Goal: Book appointment/travel/reservation

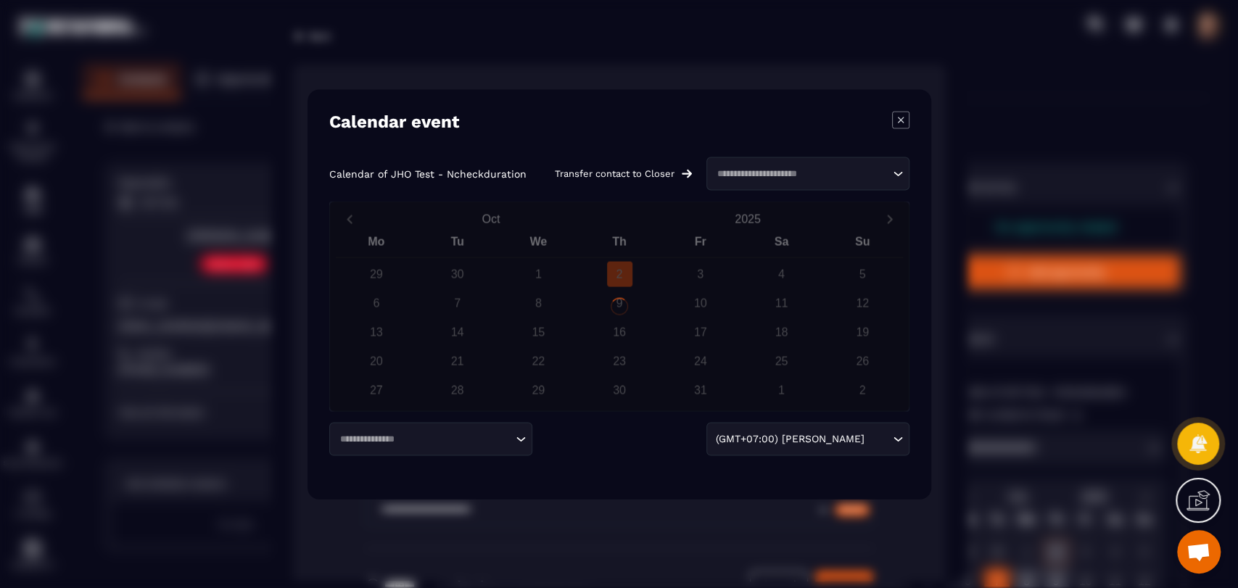
scroll to position [263, 0]
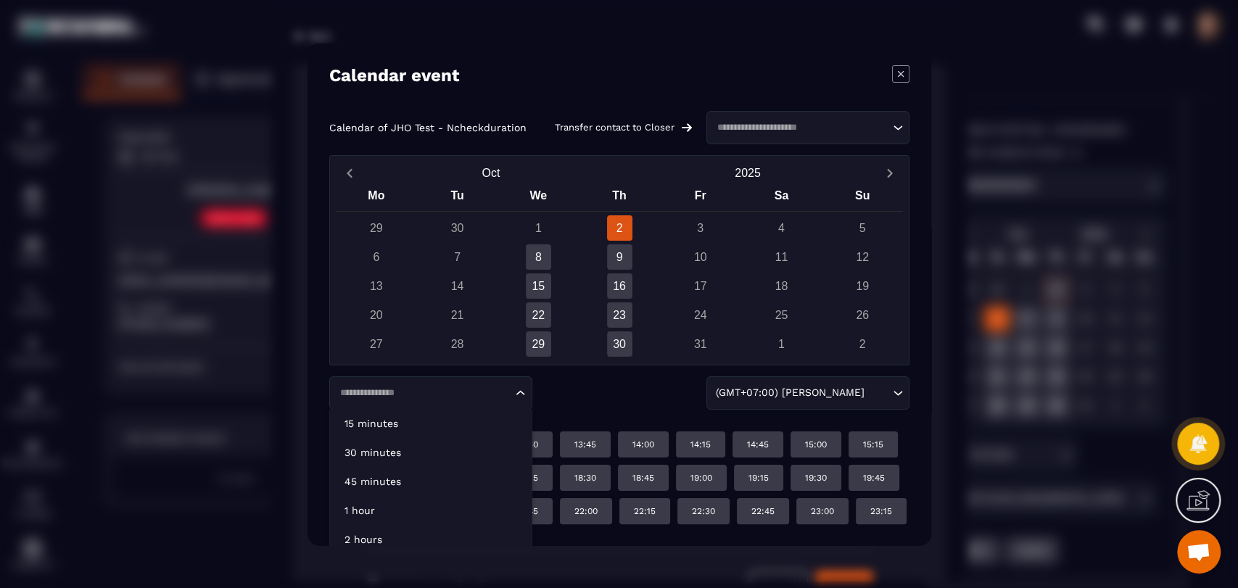
click at [465, 385] on div "Loading..." at bounding box center [430, 392] width 203 height 33
click at [445, 474] on p "45 minutes" at bounding box center [431, 481] width 173 height 15
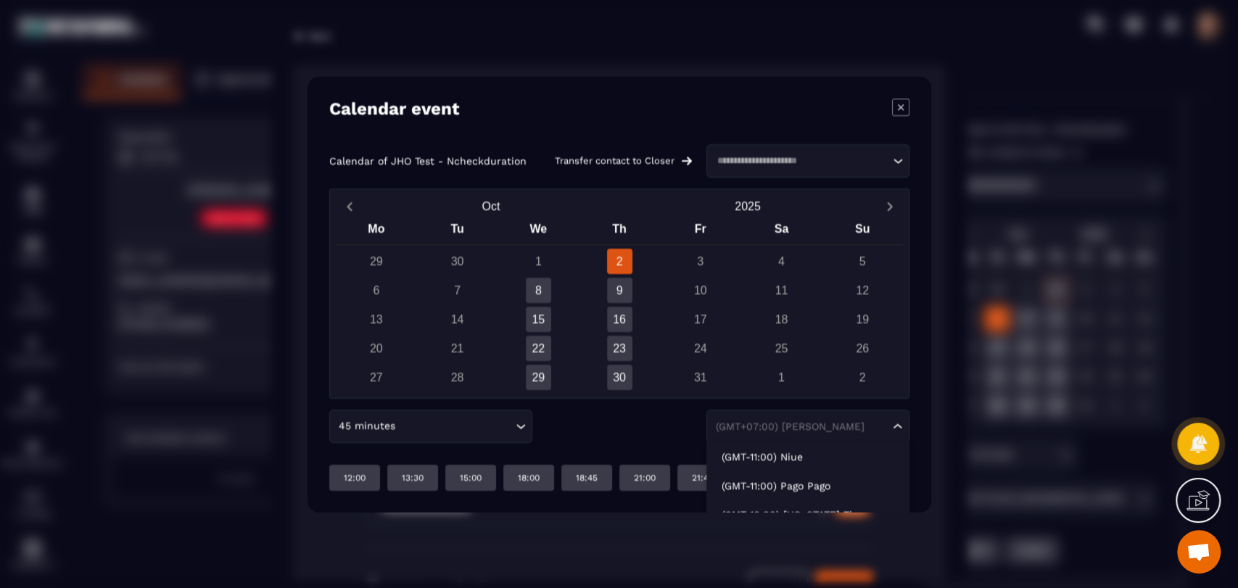
click at [767, 419] on div "(GMT+07:00) [PERSON_NAME]" at bounding box center [801, 426] width 180 height 15
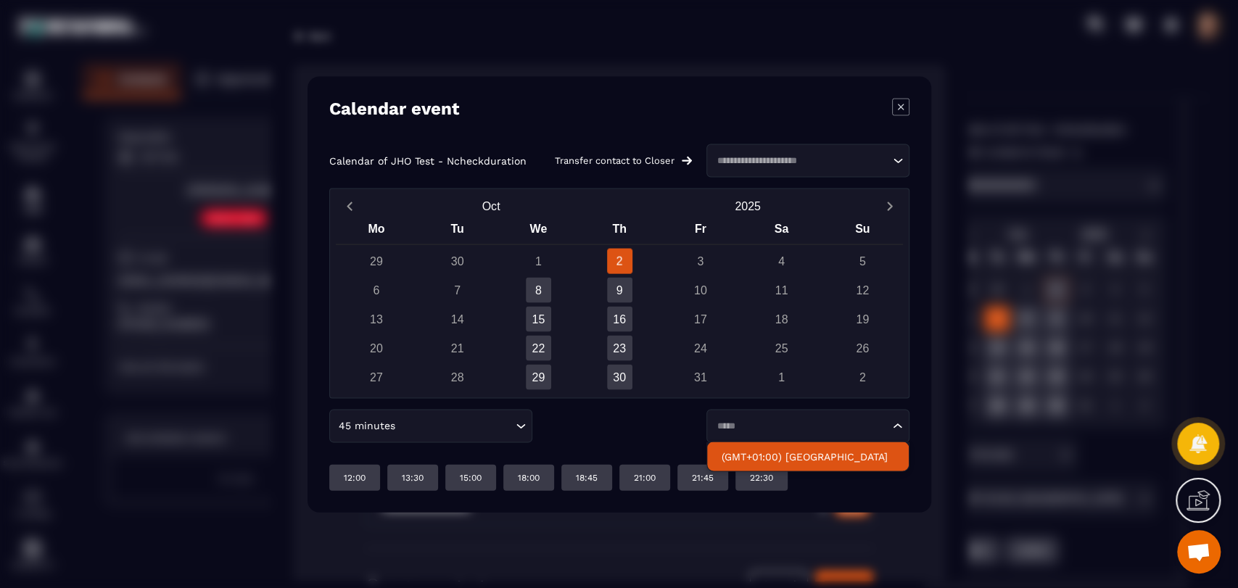
type input "*****"
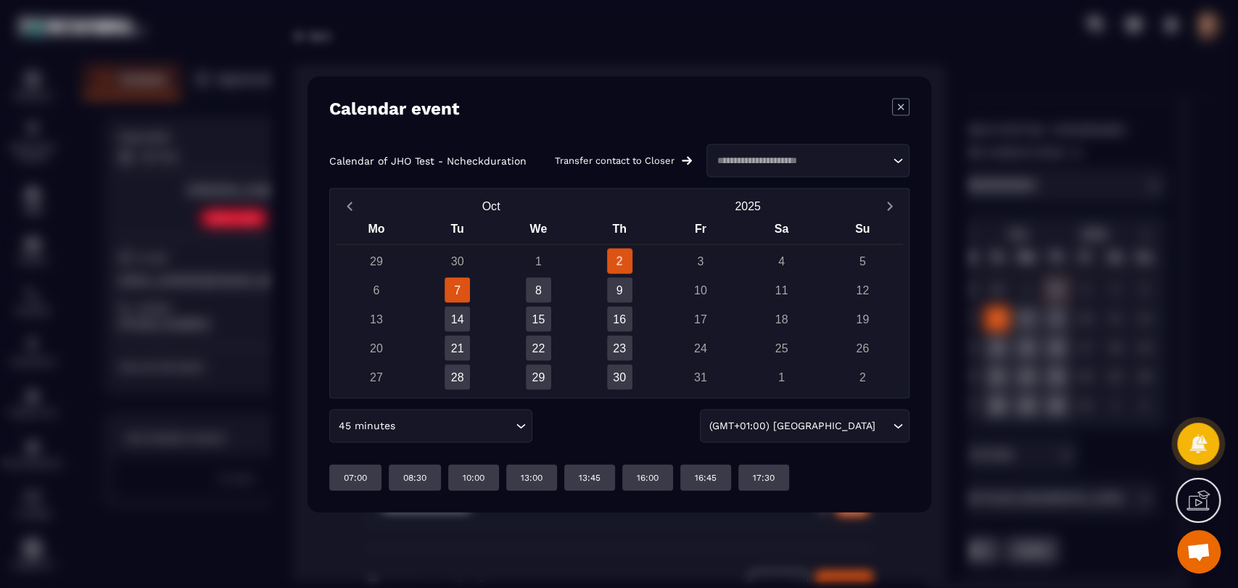
click at [449, 292] on div "7" at bounding box center [457, 289] width 25 height 25
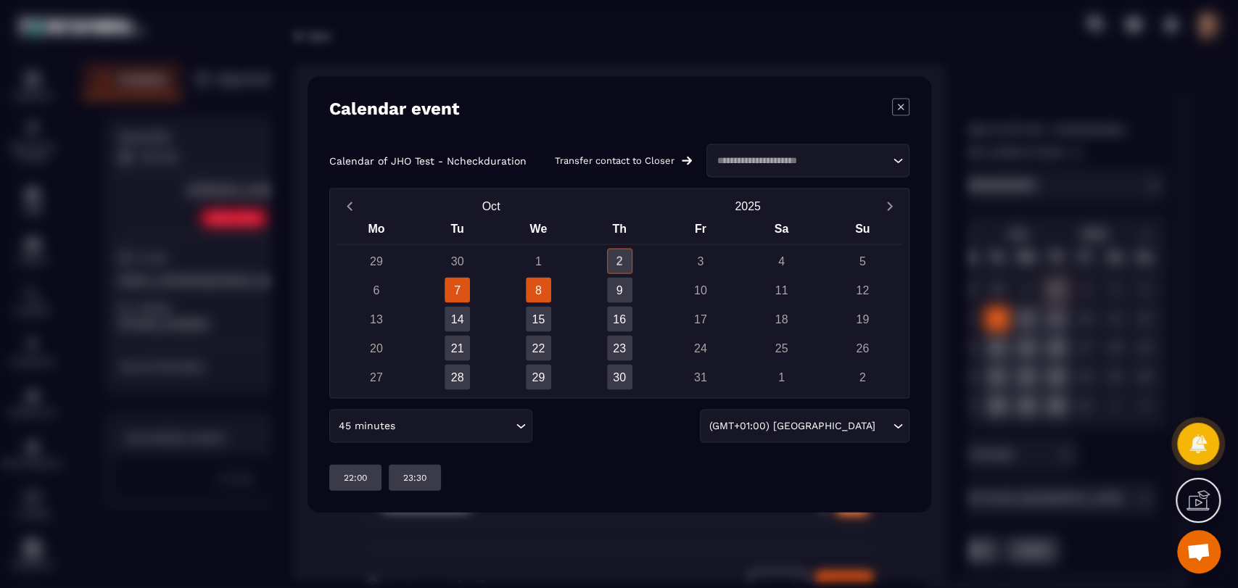
click at [534, 292] on div "8" at bounding box center [537, 289] width 25 height 25
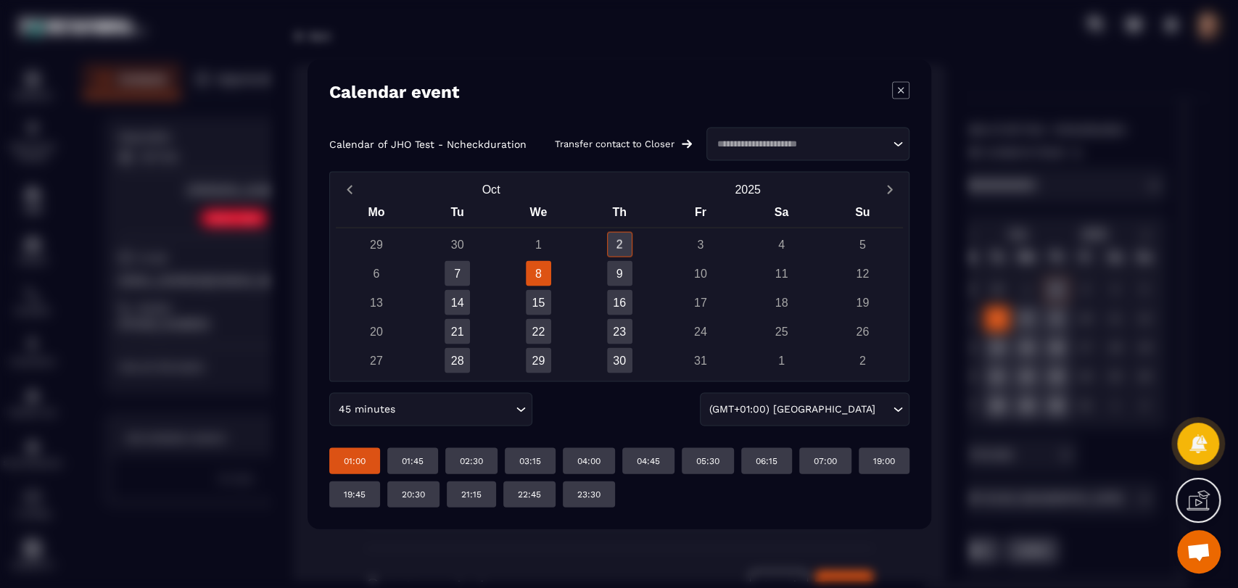
click at [368, 467] on div "01:00" at bounding box center [354, 461] width 51 height 26
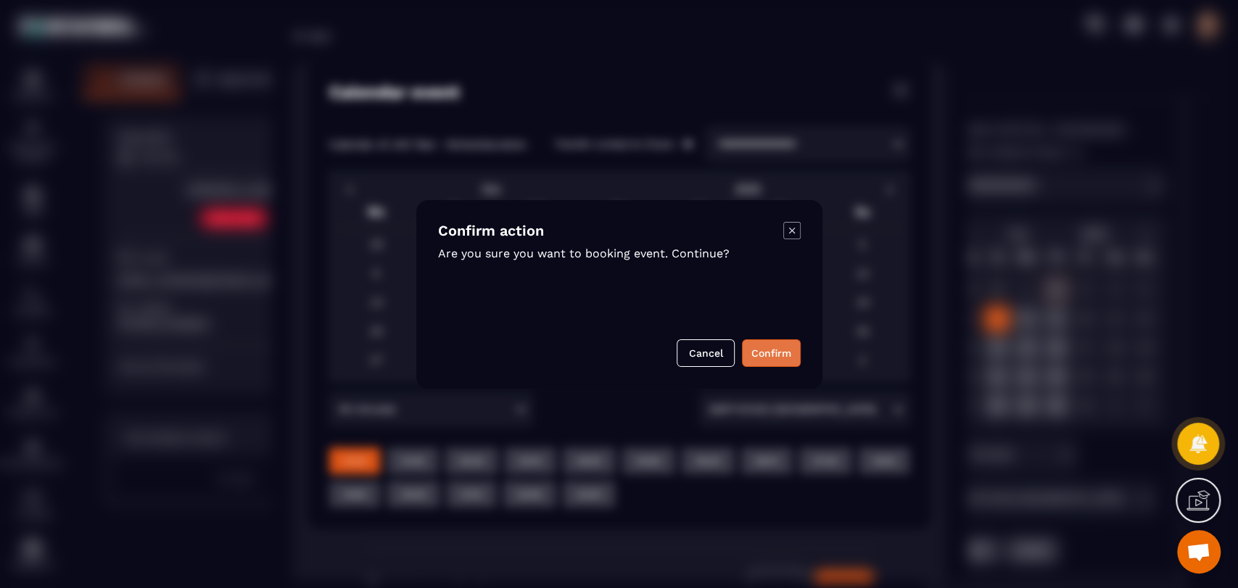
click at [775, 350] on button "Confirm" at bounding box center [771, 353] width 59 height 28
type input "**********"
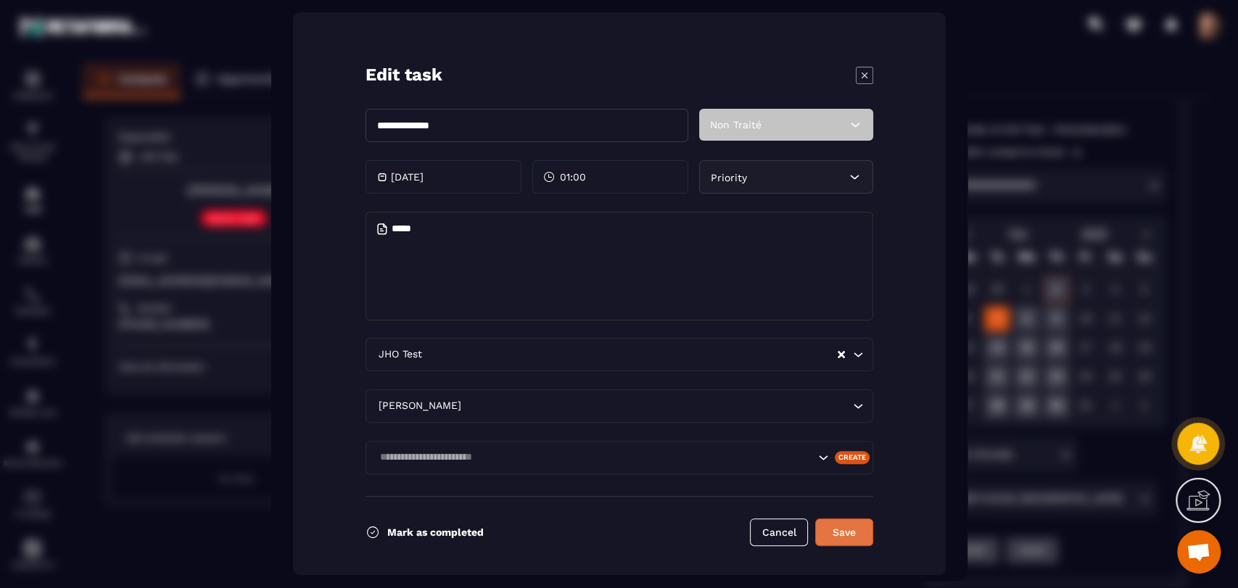
scroll to position [53, 0]
click at [846, 539] on button "Save" at bounding box center [844, 532] width 58 height 28
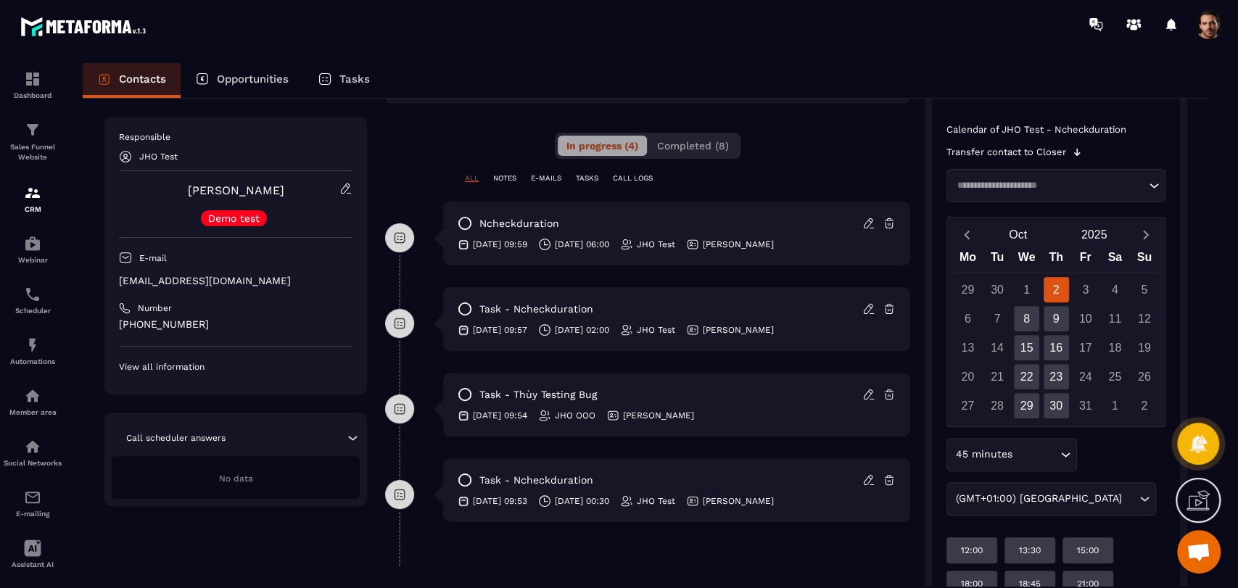
click at [871, 312] on icon at bounding box center [868, 308] width 13 height 13
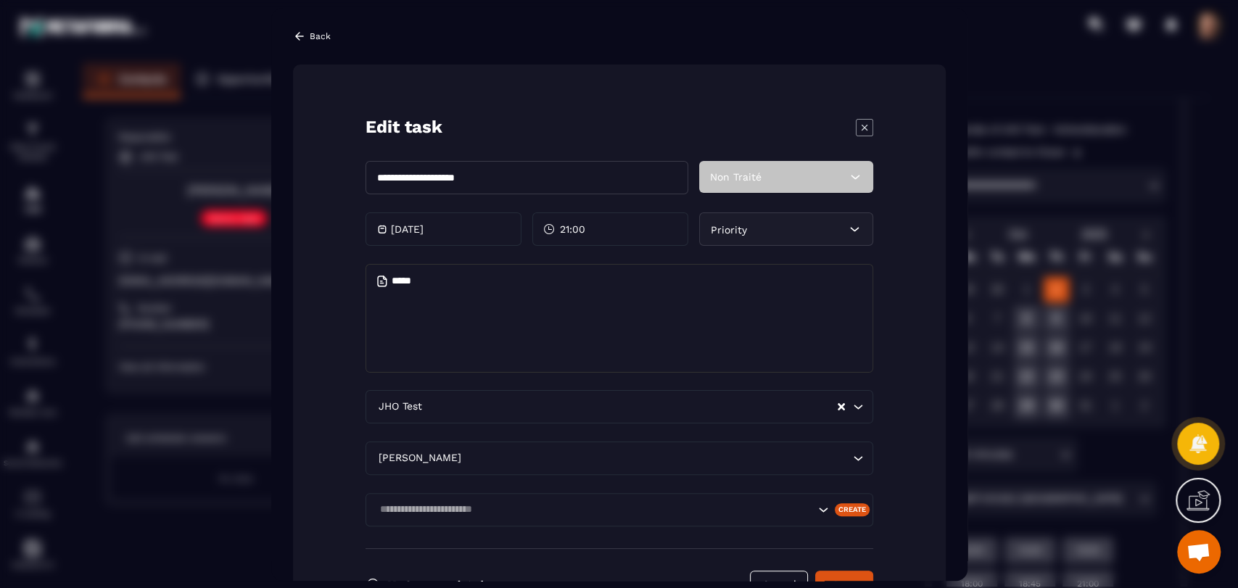
click at [861, 128] on icon "Modal window" at bounding box center [864, 126] width 17 height 17
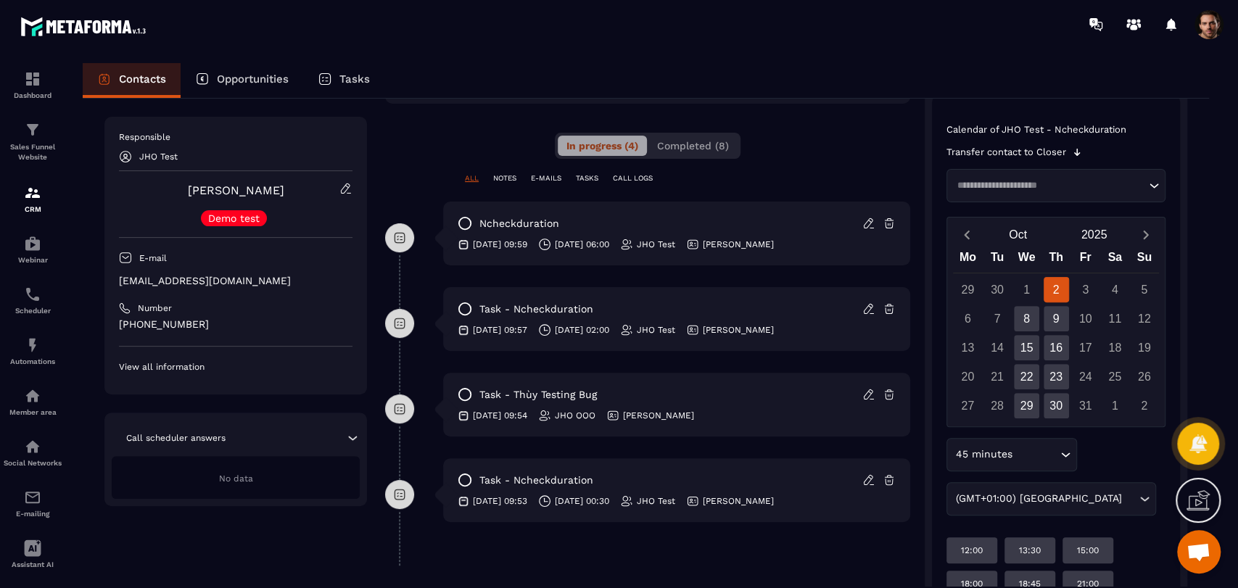
click at [865, 311] on icon at bounding box center [868, 308] width 13 height 13
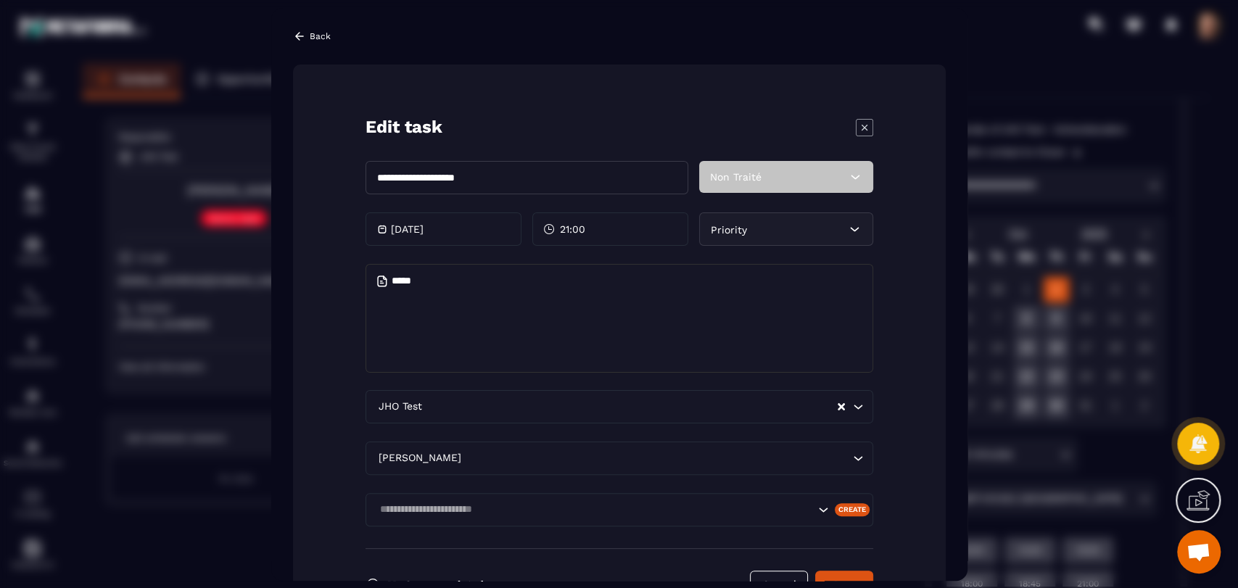
click at [859, 131] on icon "Modal window" at bounding box center [864, 126] width 17 height 17
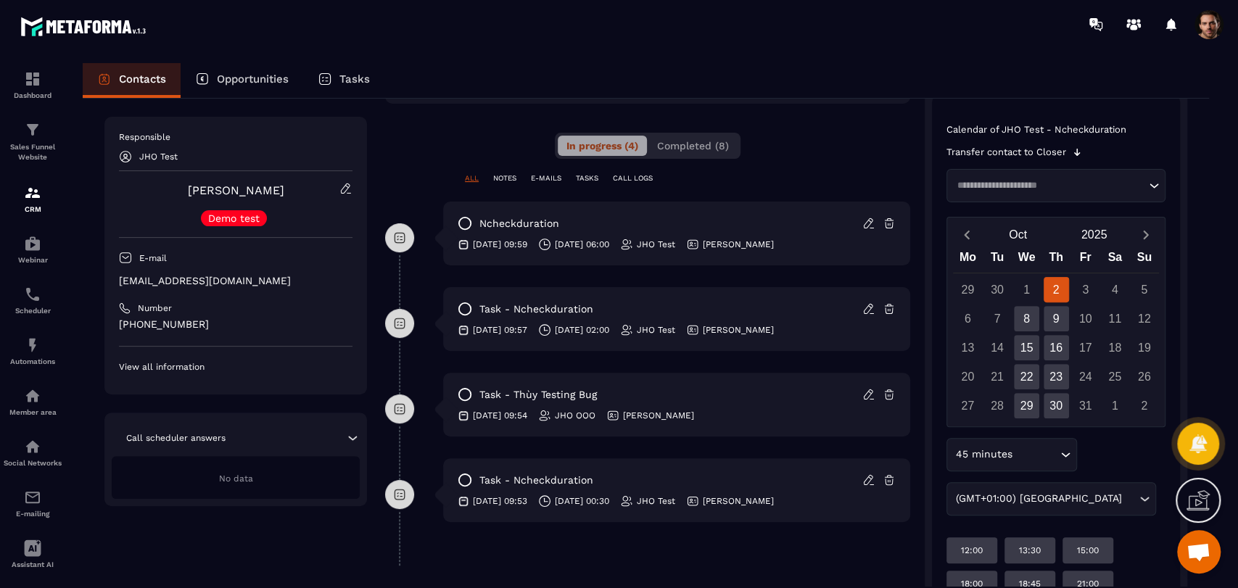
click at [870, 227] on icon at bounding box center [868, 223] width 13 height 13
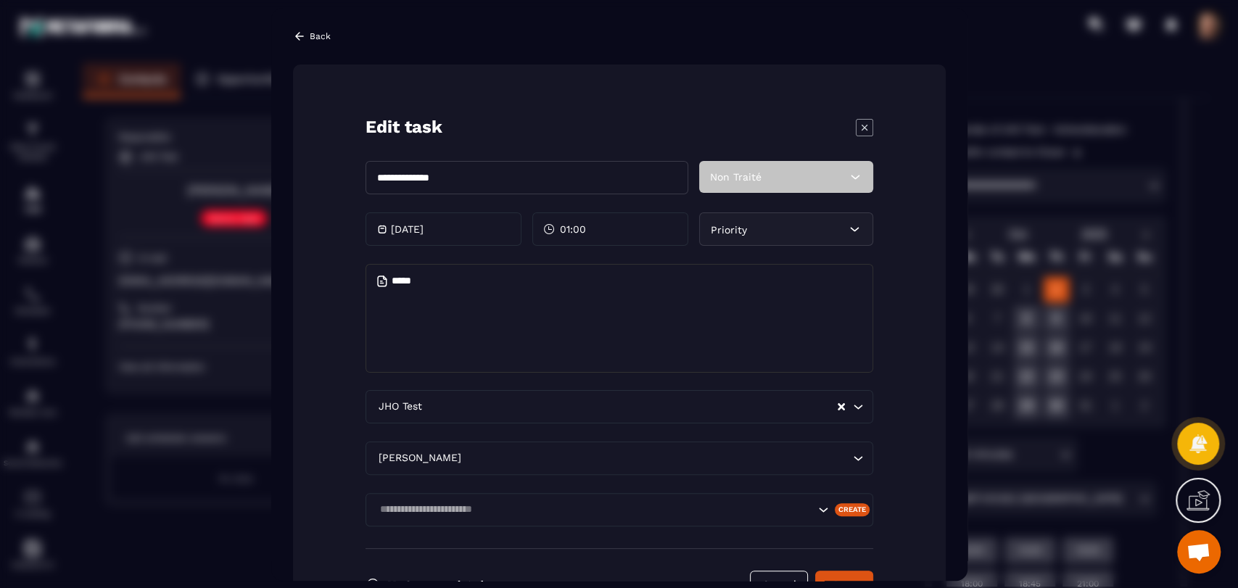
click at [859, 131] on icon "Modal window" at bounding box center [864, 126] width 17 height 17
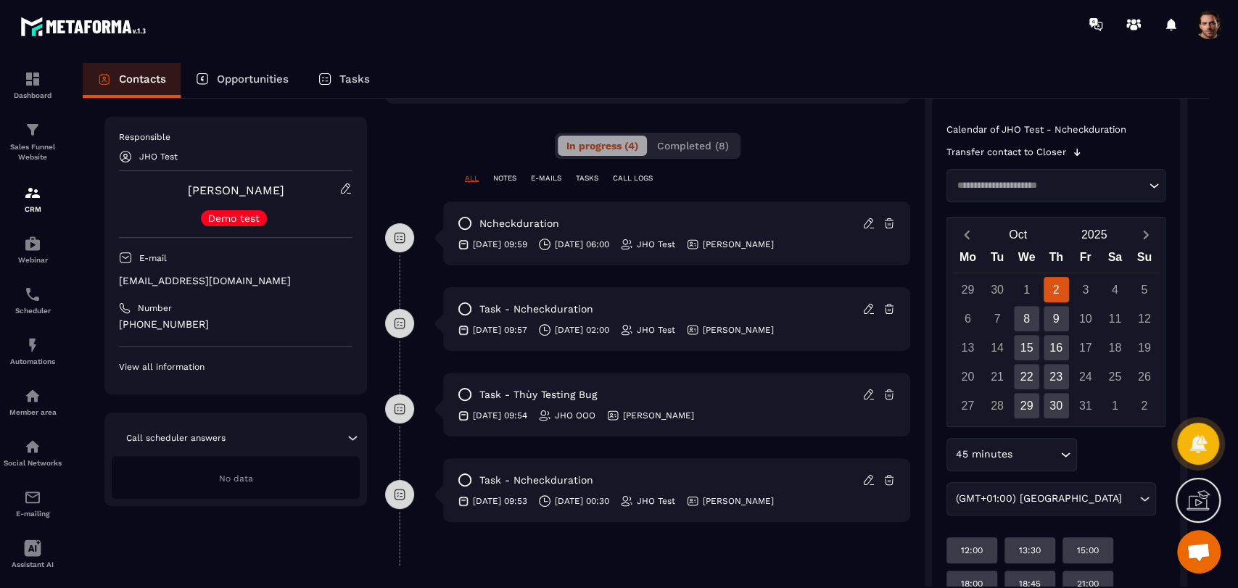
click at [865, 226] on icon at bounding box center [868, 223] width 13 height 13
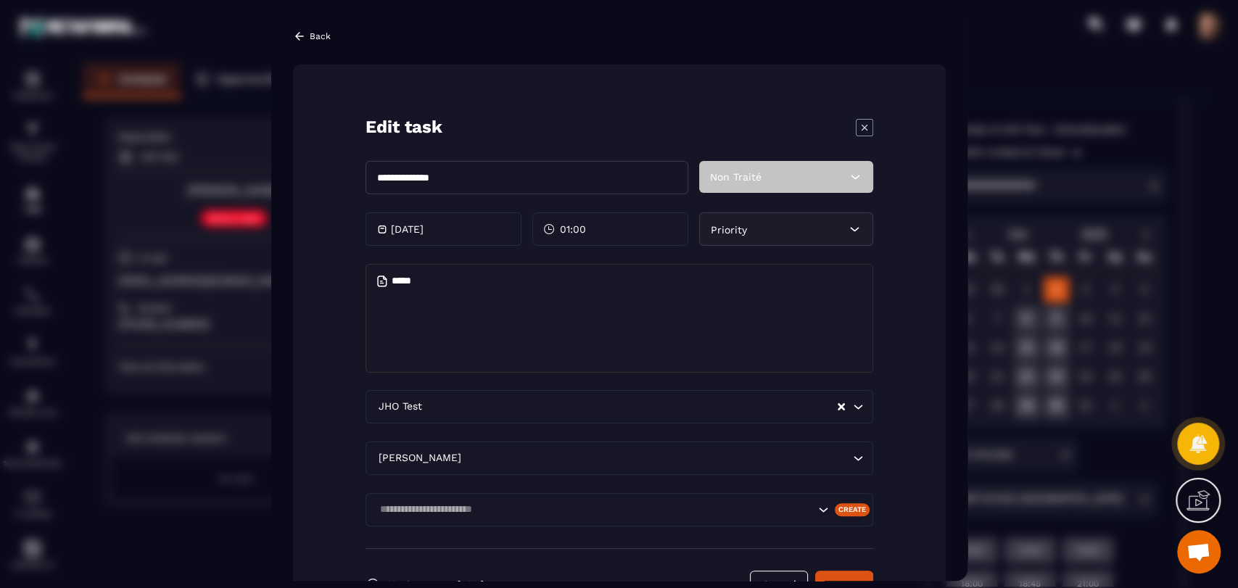
click at [862, 123] on icon "Modal window" at bounding box center [864, 126] width 17 height 17
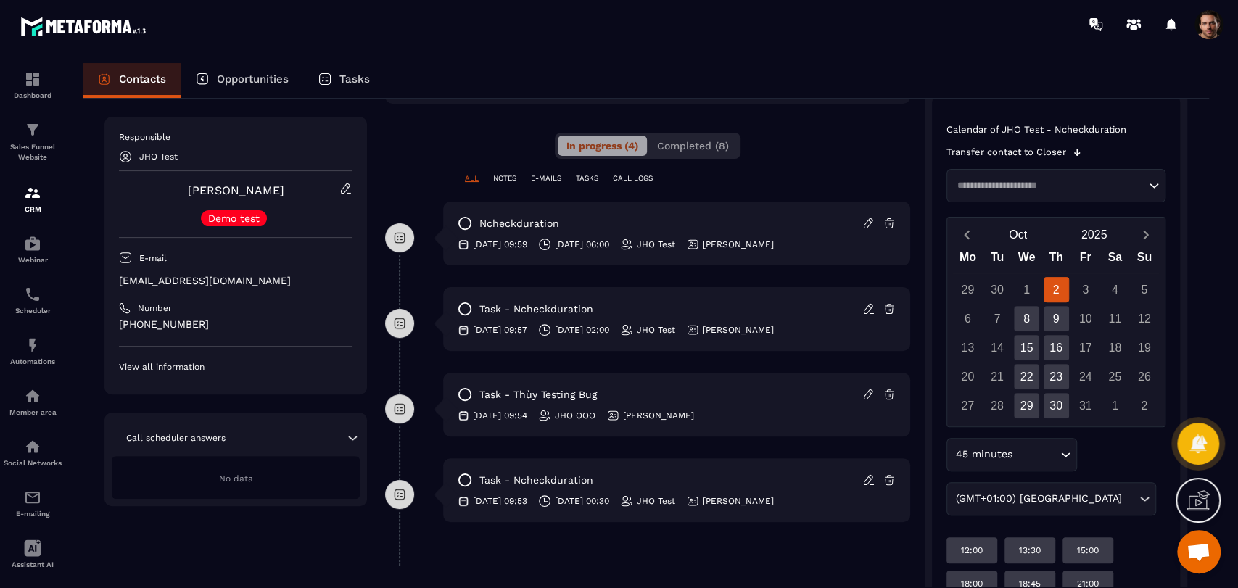
click at [868, 228] on icon at bounding box center [868, 223] width 13 height 13
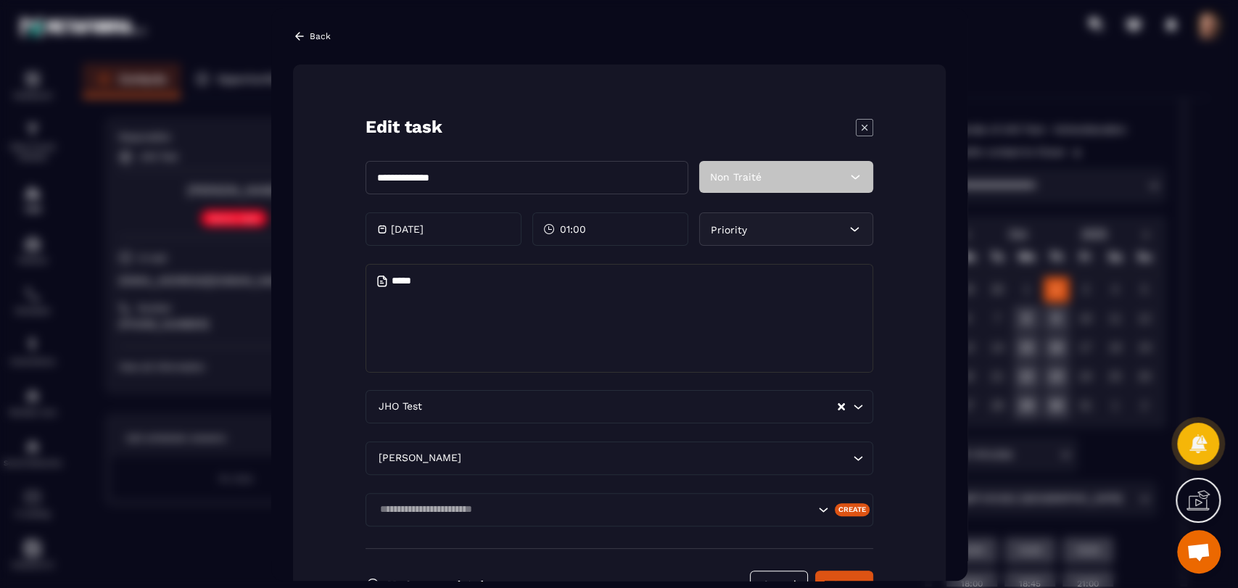
click at [609, 226] on div "01:00" at bounding box center [610, 229] width 156 height 33
